Goal: Find specific page/section: Find specific page/section

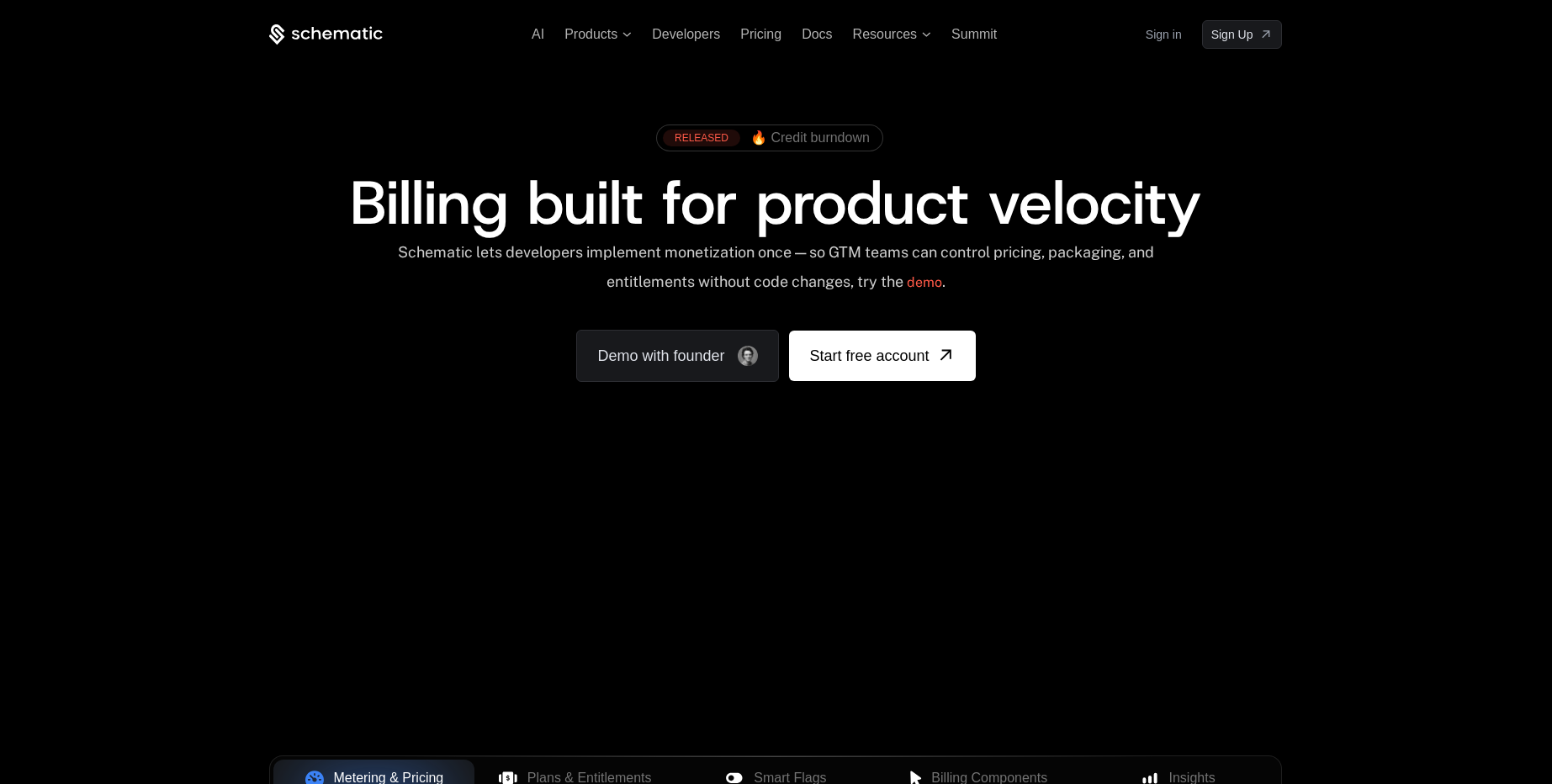
click at [1155, 34] on link "Sign in" at bounding box center [1164, 35] width 36 height 27
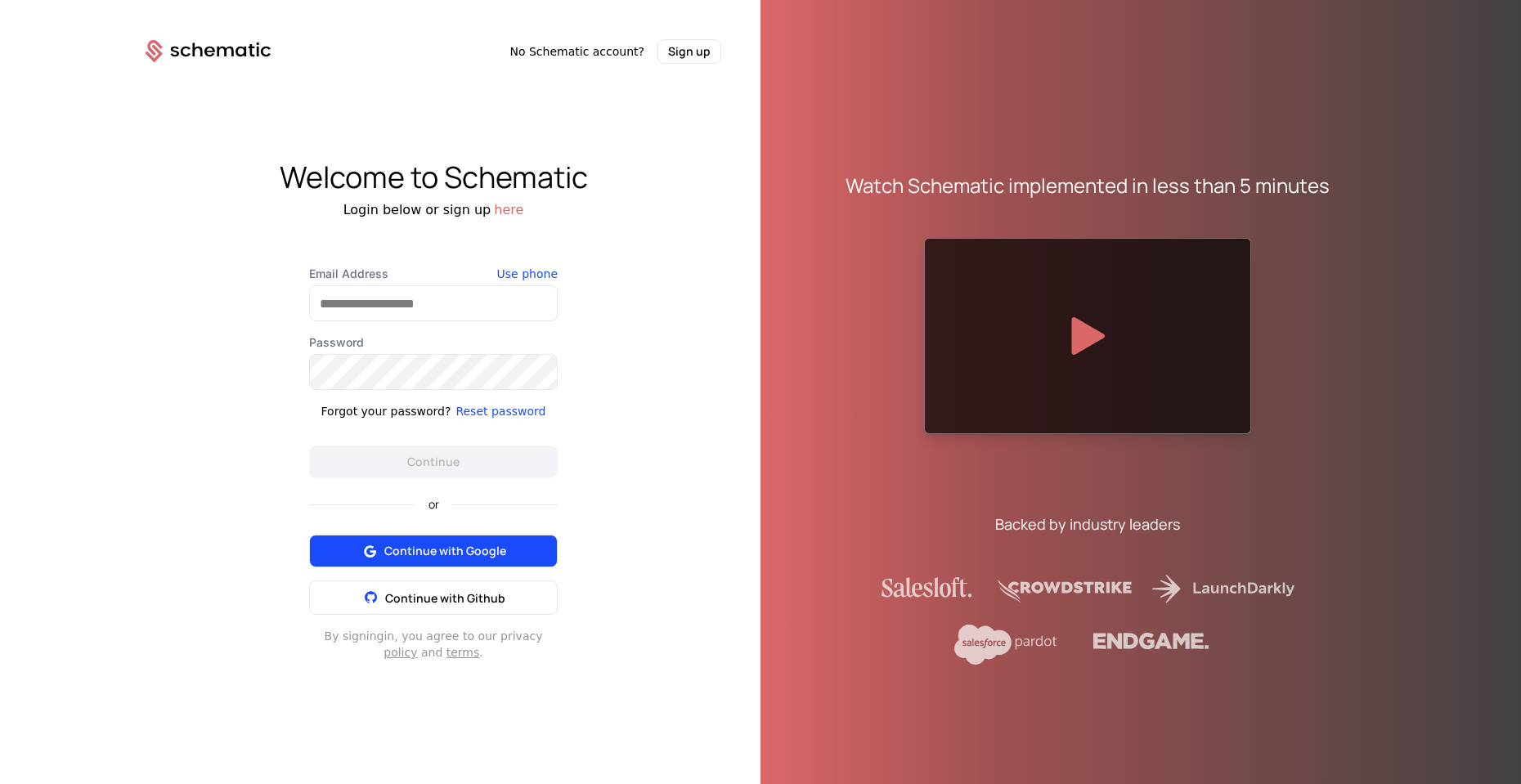
click at [434, 555] on span "Continue with Google" at bounding box center [445, 552] width 122 height 16
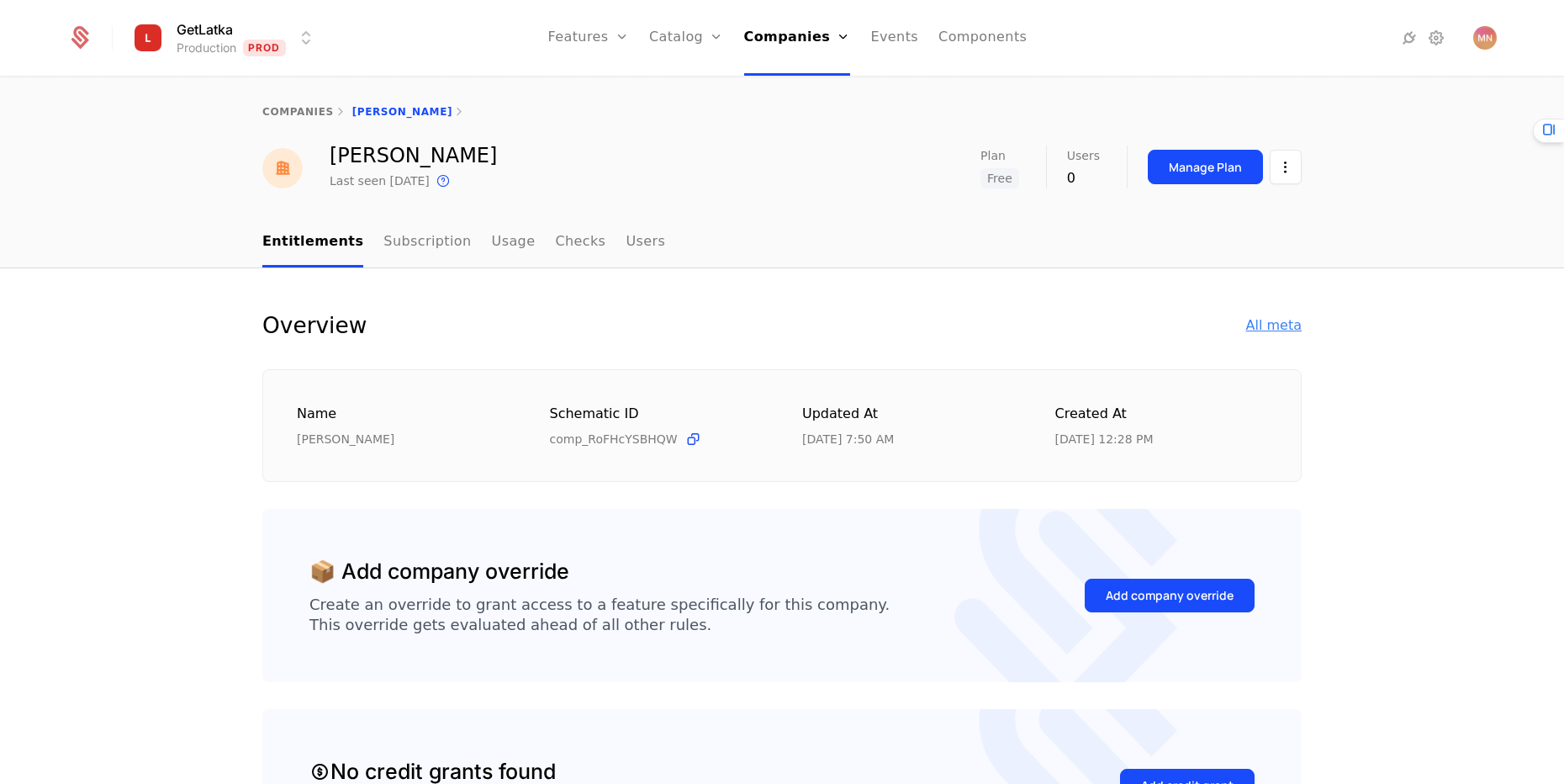
click at [1257, 325] on div "All meta" at bounding box center [1273, 325] width 55 height 20
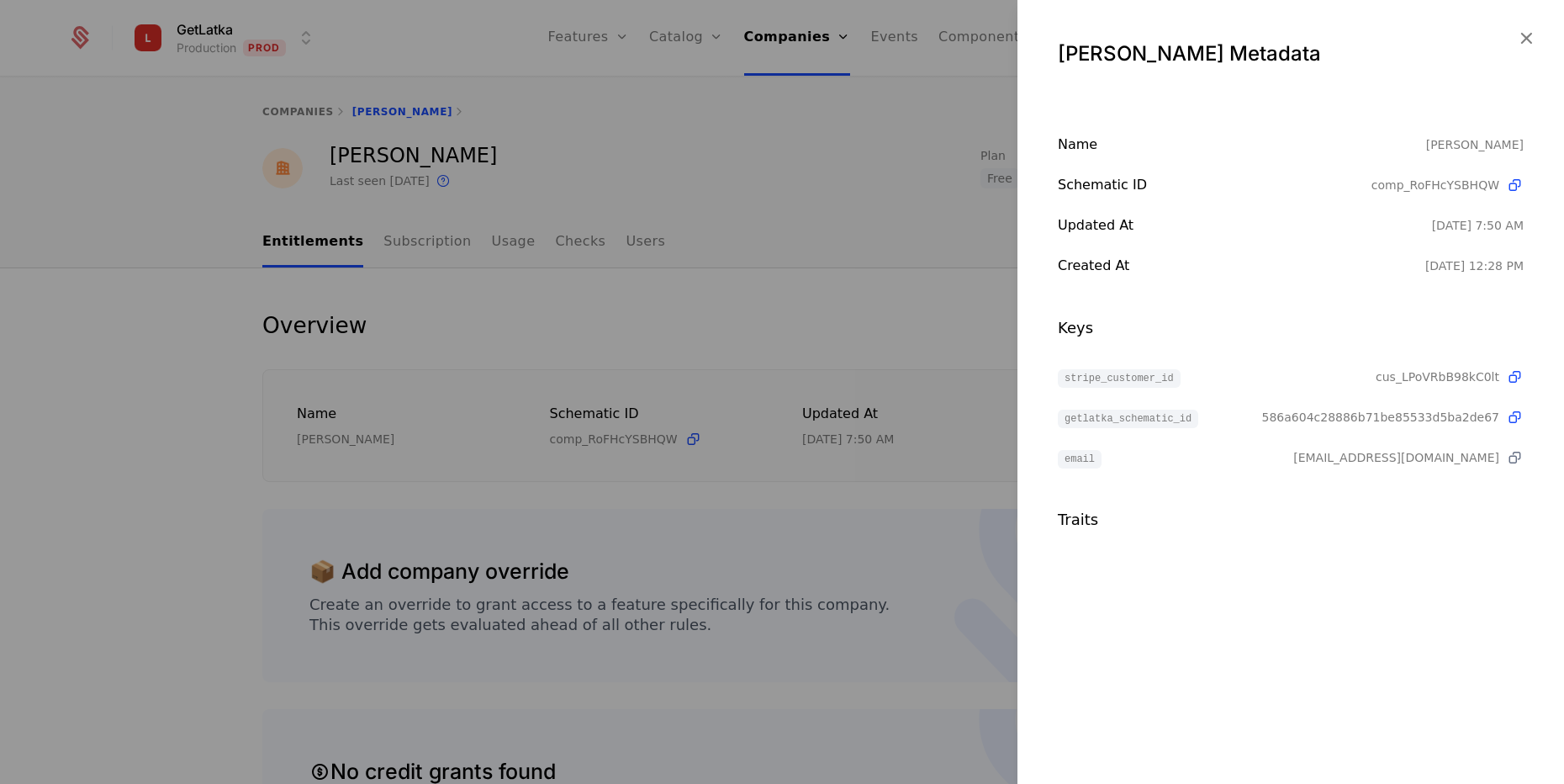
click at [1517, 458] on icon at bounding box center [1515, 458] width 18 height 18
click at [164, 273] on div at bounding box center [782, 392] width 1564 height 784
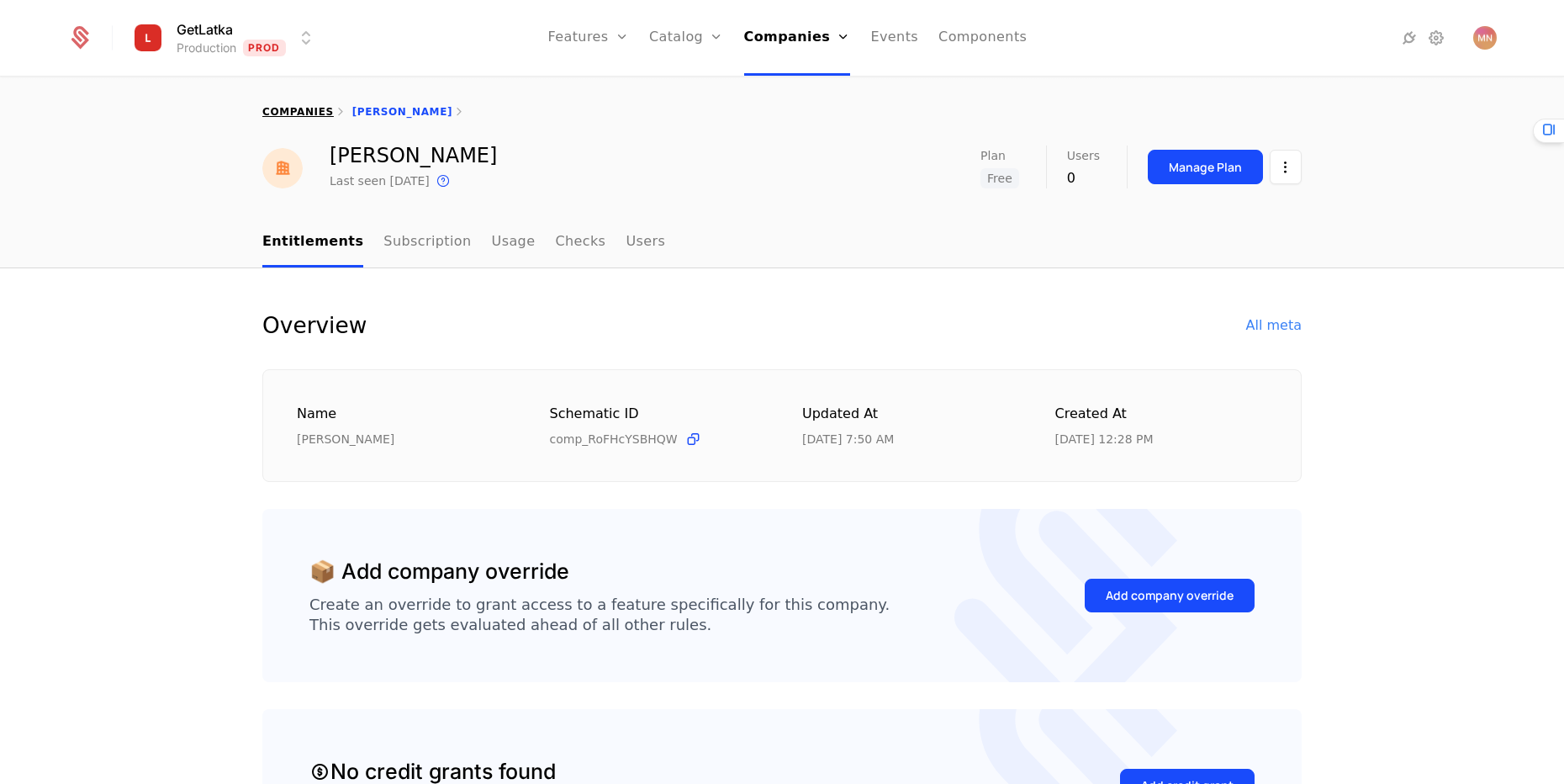
click at [277, 112] on link "companies" at bounding box center [298, 112] width 71 height 12
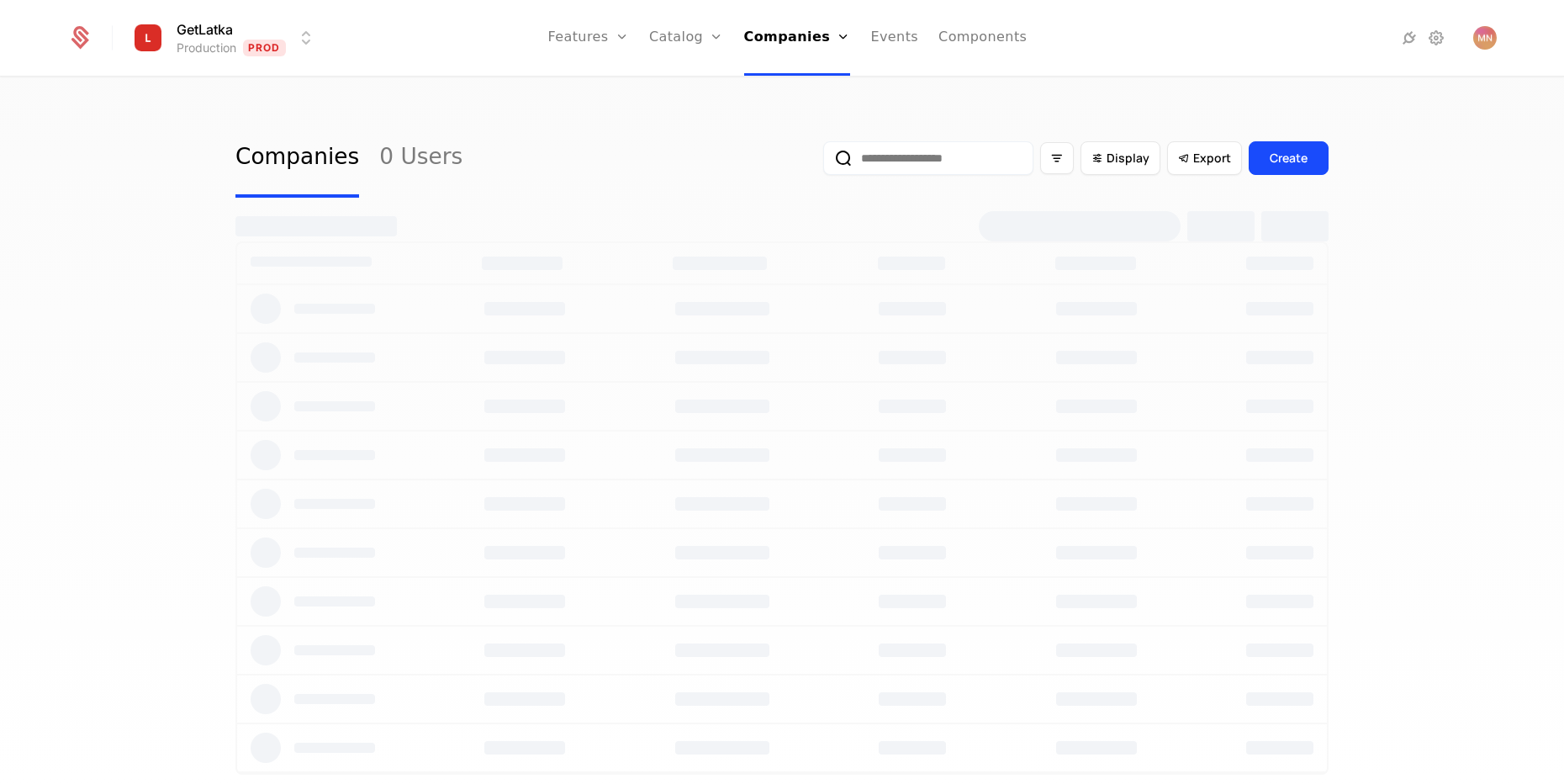
click at [844, 151] on input "email" at bounding box center [928, 158] width 210 height 34
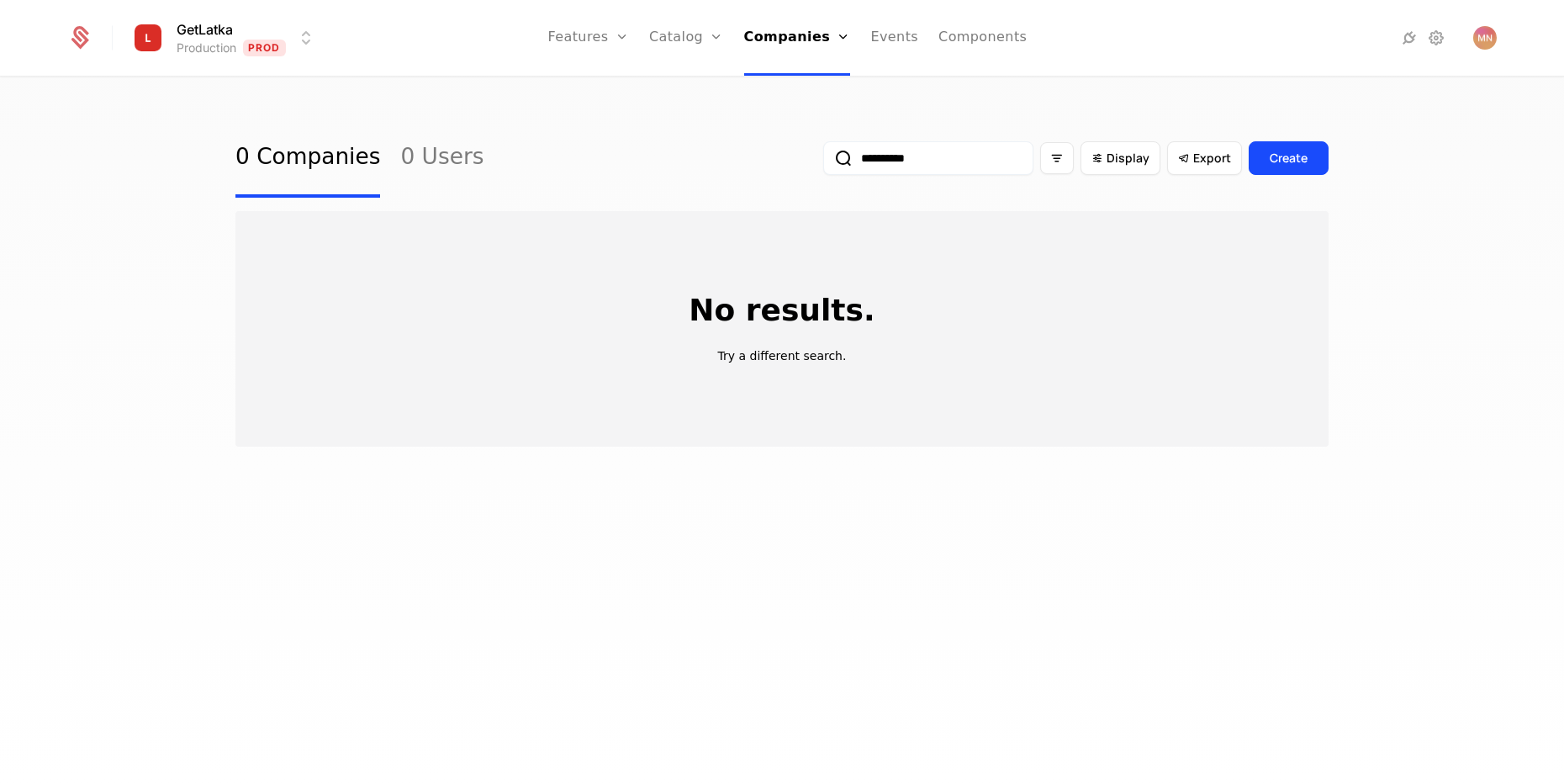
click at [940, 156] on input "**********" at bounding box center [928, 158] width 210 height 34
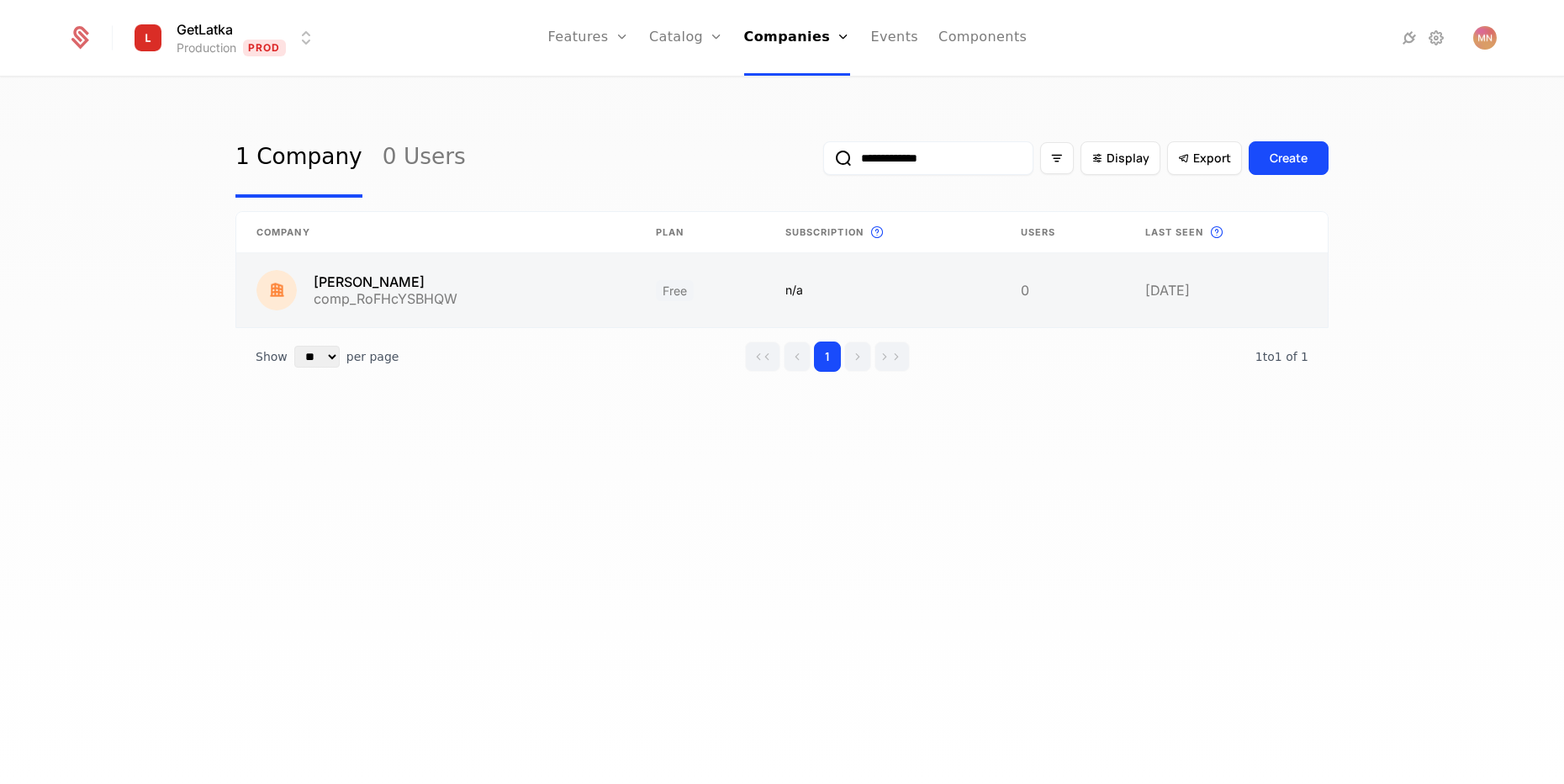
type input "**********"
click at [366, 283] on link at bounding box center [436, 290] width 399 height 74
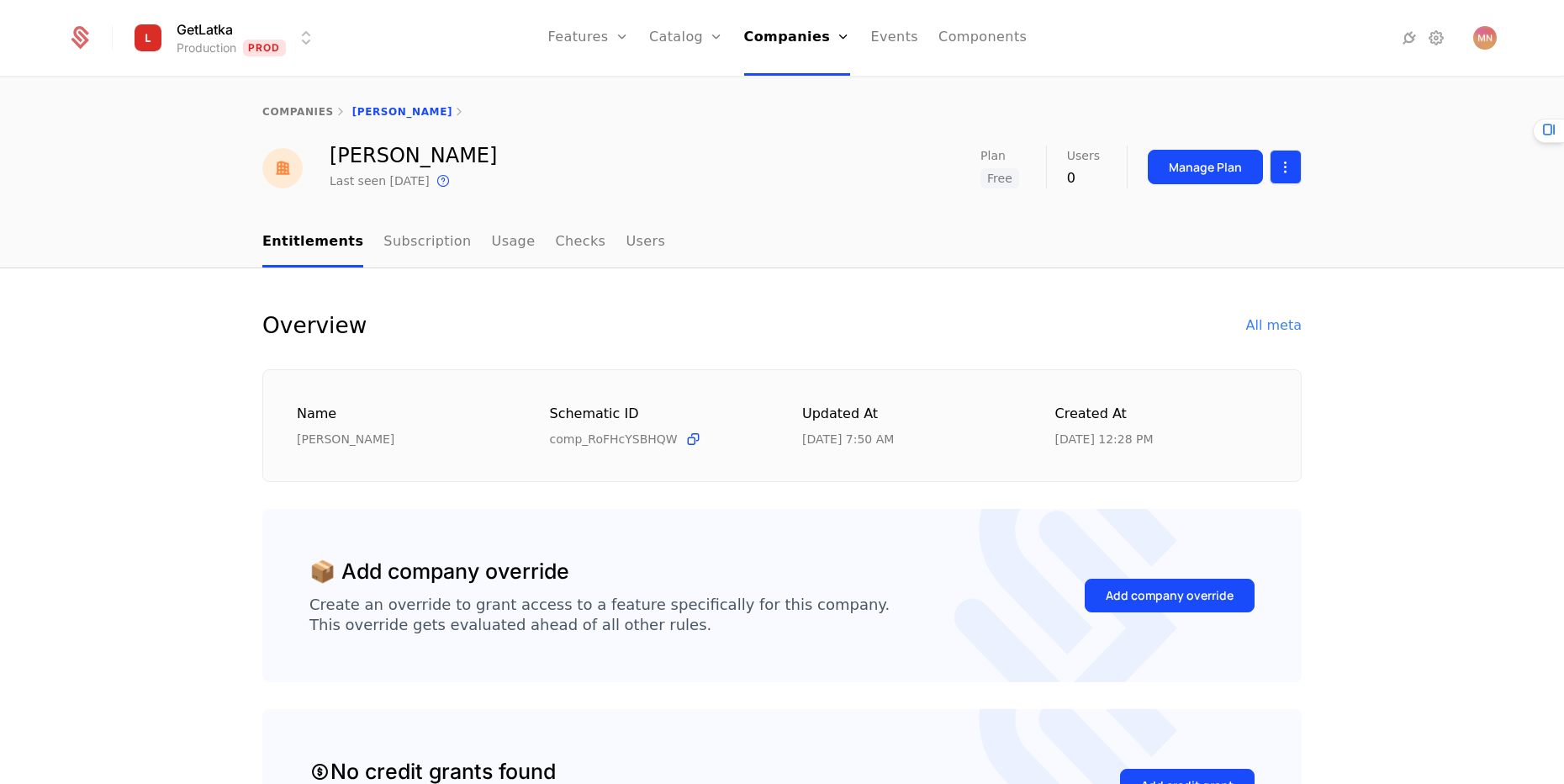
click at [1277, 167] on html "GetLatka Production Prod Features Features Flags Catalog Plans Add Ons Credits …" at bounding box center [782, 392] width 1564 height 784
click at [785, 297] on html "GetLatka Production Prod Features Features Flags Catalog Plans Add Ons Credits …" at bounding box center [782, 392] width 1564 height 784
